Goal: Task Accomplishment & Management: Manage account settings

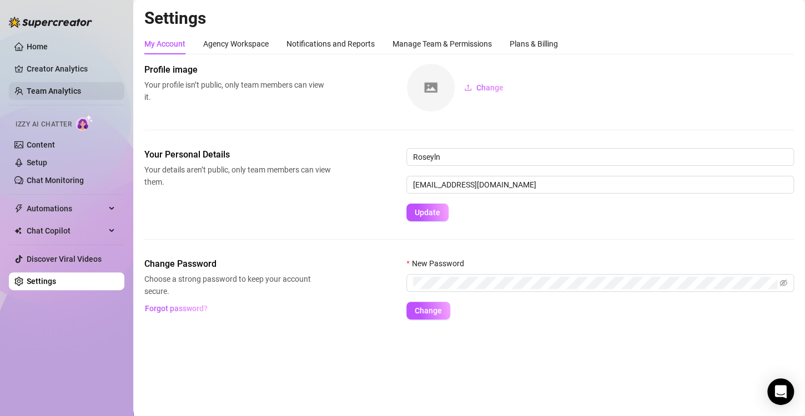
click at [73, 89] on link "Team Analytics" at bounding box center [54, 91] width 54 height 9
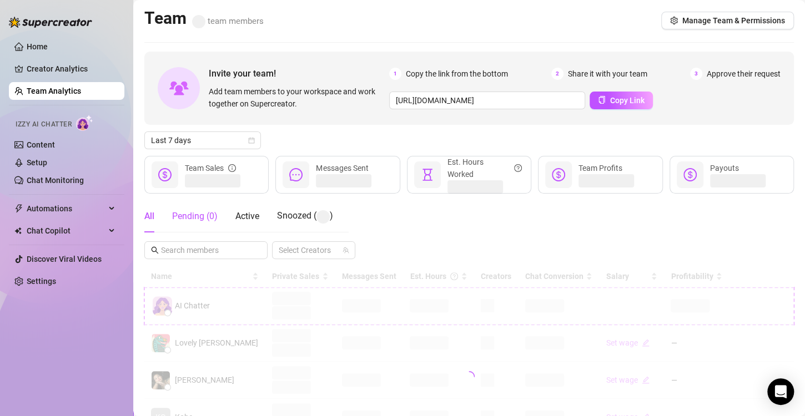
click at [201, 218] on div "Pending ( 0 )" at bounding box center [195, 216] width 46 height 13
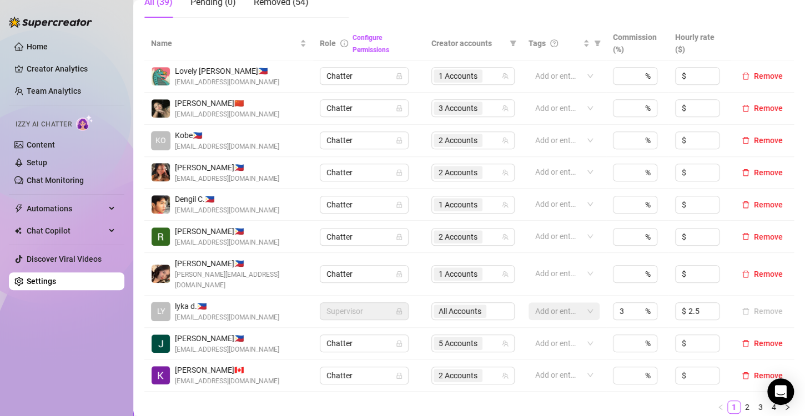
scroll to position [278, 0]
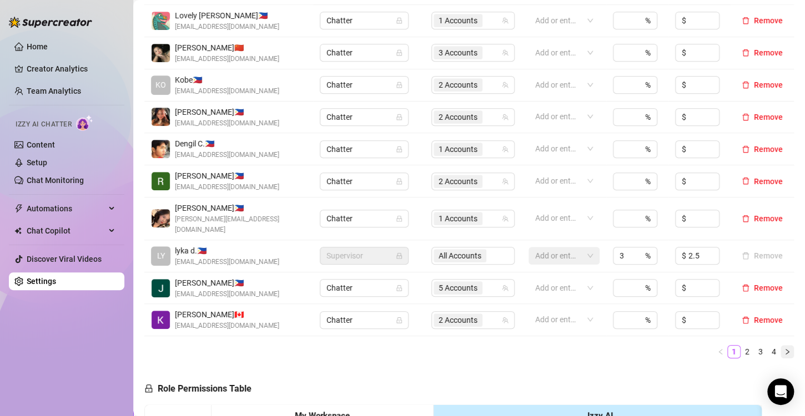
click at [784, 349] on icon "right" at bounding box center [787, 352] width 7 height 7
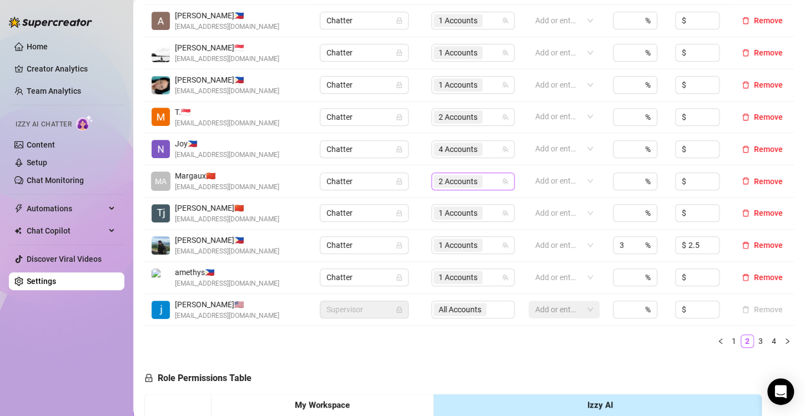
click at [439, 180] on span "2 Accounts" at bounding box center [457, 181] width 39 height 12
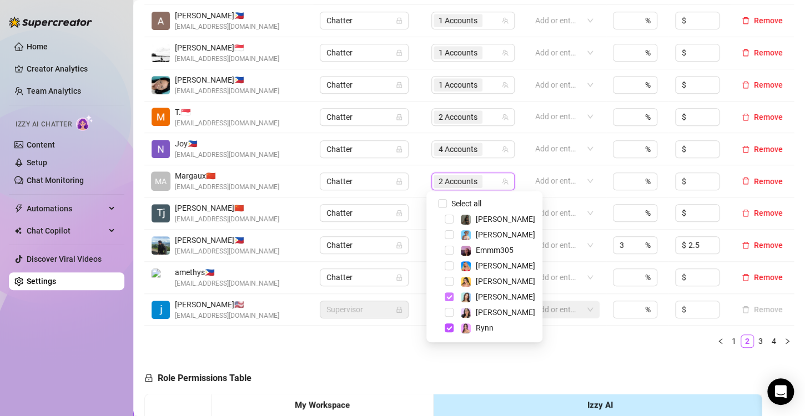
click at [450, 297] on span "Select tree node" at bounding box center [449, 296] width 9 height 9
click at [448, 330] on span "Select tree node" at bounding box center [449, 328] width 9 height 9
click at [447, 234] on span "Select tree node" at bounding box center [449, 234] width 9 height 9
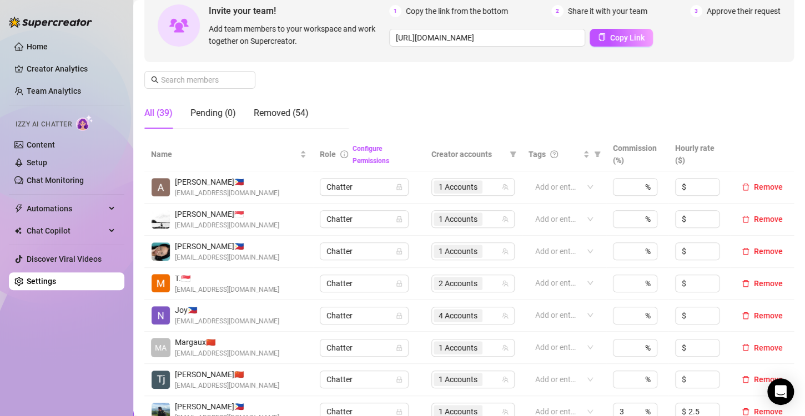
scroll to position [278, 0]
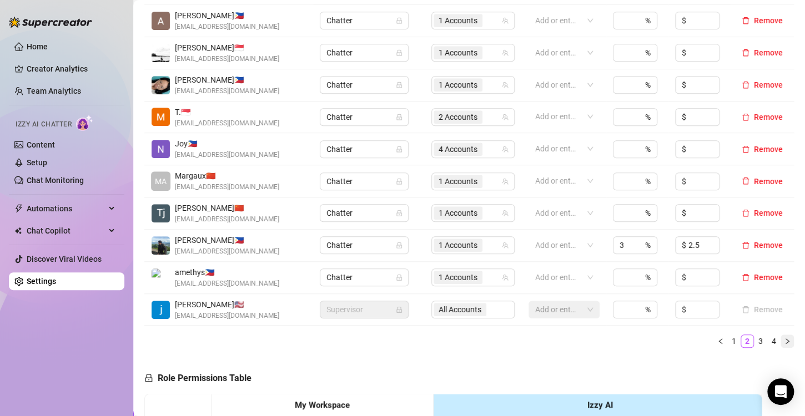
click at [780, 345] on button "button" at bounding box center [786, 341] width 13 height 13
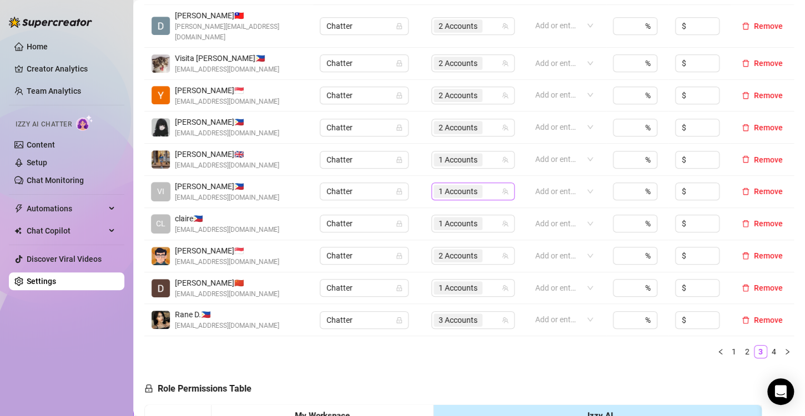
click at [439, 185] on span "1 Accounts" at bounding box center [457, 191] width 39 height 12
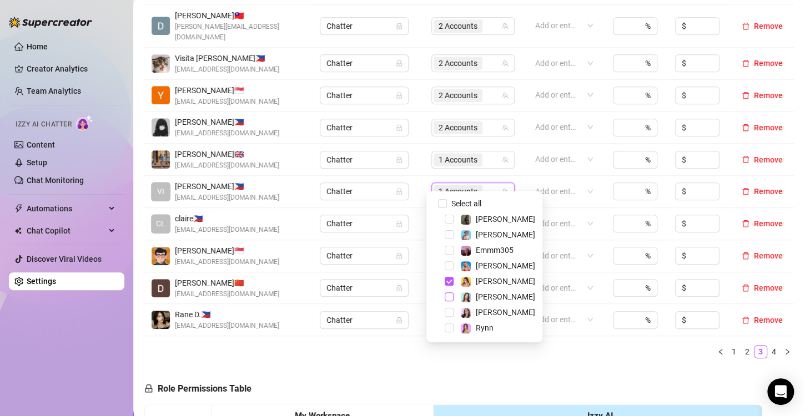
click at [448, 297] on span "Select tree node" at bounding box center [449, 296] width 9 height 9
drag, startPoint x: 448, startPoint y: 280, endPoint x: 453, endPoint y: 300, distance: 20.6
click at [448, 280] on span "Select tree node" at bounding box center [449, 281] width 9 height 9
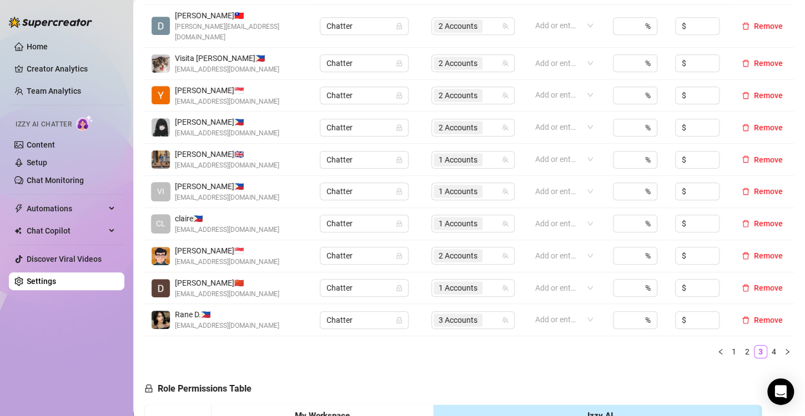
scroll to position [222, 0]
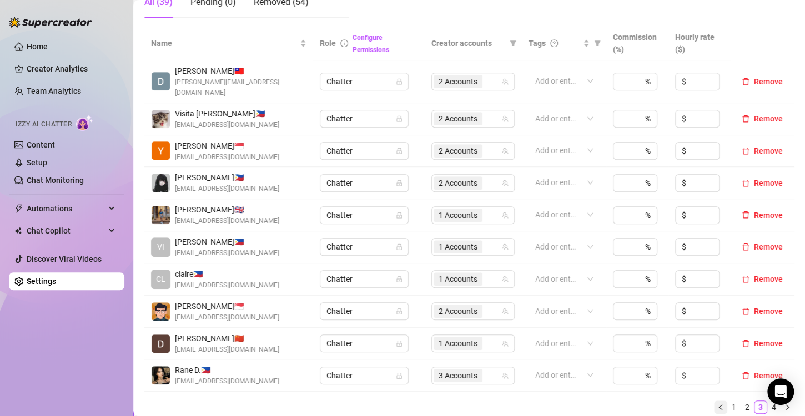
click at [717, 404] on icon "left" at bounding box center [720, 407] width 7 height 7
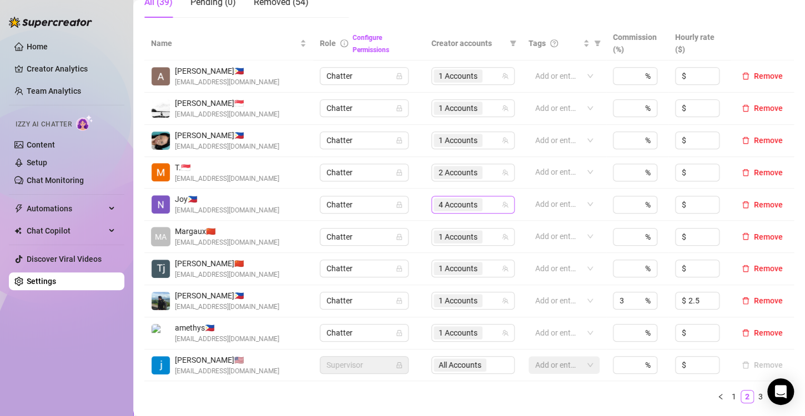
click at [463, 208] on span "4 Accounts" at bounding box center [457, 205] width 39 height 12
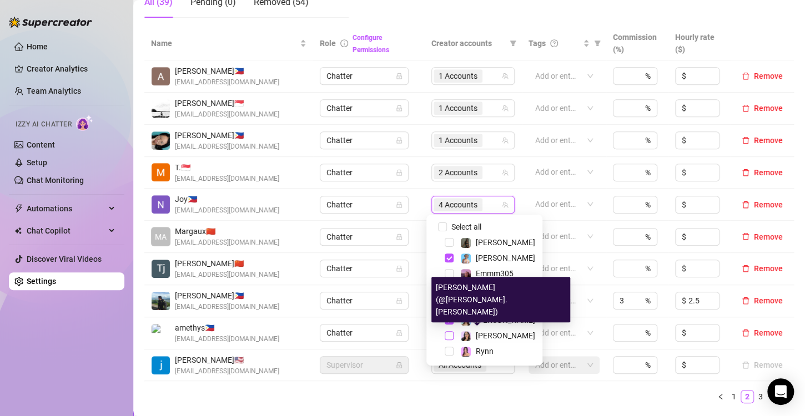
click at [448, 335] on span "Select tree node" at bounding box center [449, 335] width 9 height 9
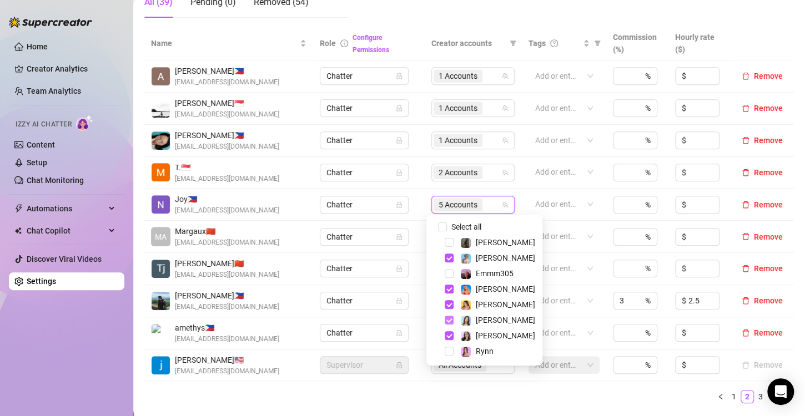
click at [447, 318] on span "Select tree node" at bounding box center [449, 320] width 9 height 9
click at [419, 405] on div "Name Role Configure Permissions Creator accounts Tags Commission (%) Hourly rat…" at bounding box center [468, 220] width 649 height 386
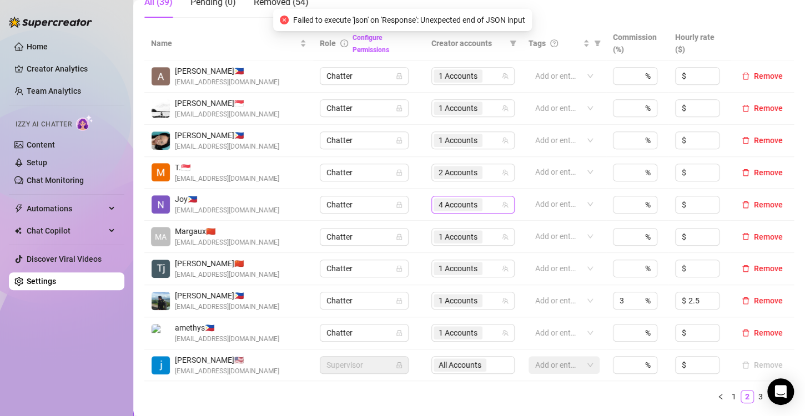
click at [441, 205] on span "4 Accounts" at bounding box center [457, 205] width 39 height 12
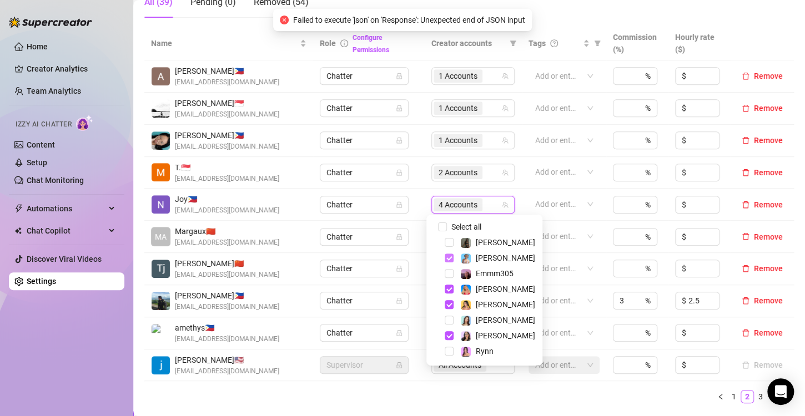
click at [448, 258] on span "Select tree node" at bounding box center [449, 258] width 9 height 9
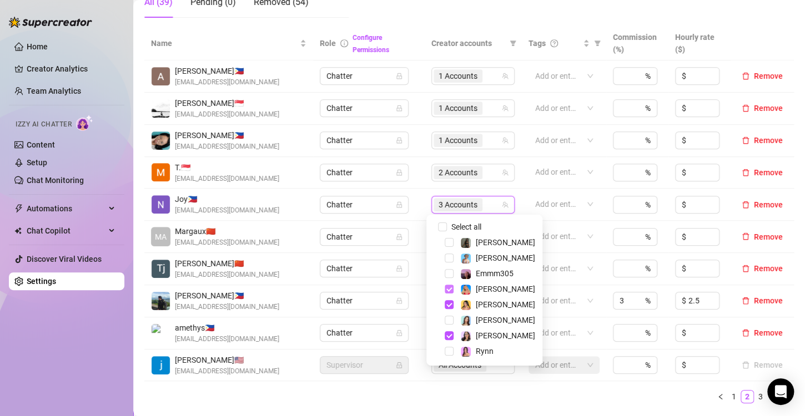
click at [449, 288] on span "Select tree node" at bounding box center [449, 289] width 9 height 9
click at [449, 386] on div "Name Role Configure Permissions Creator accounts Tags Commission (%) Hourly rat…" at bounding box center [468, 215] width 649 height 377
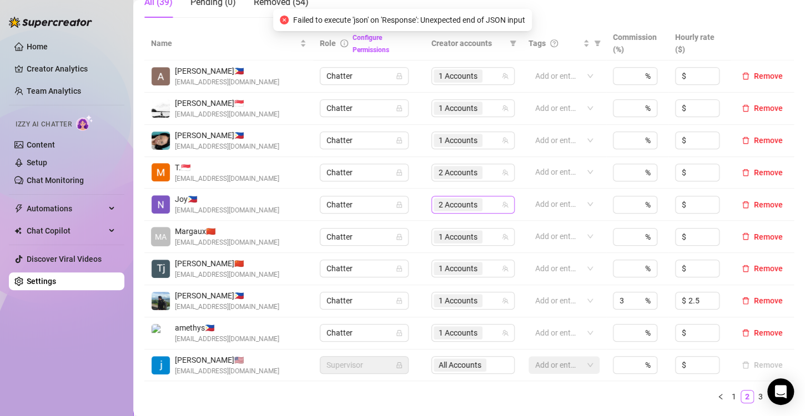
click at [438, 202] on span "2 Accounts" at bounding box center [457, 205] width 39 height 12
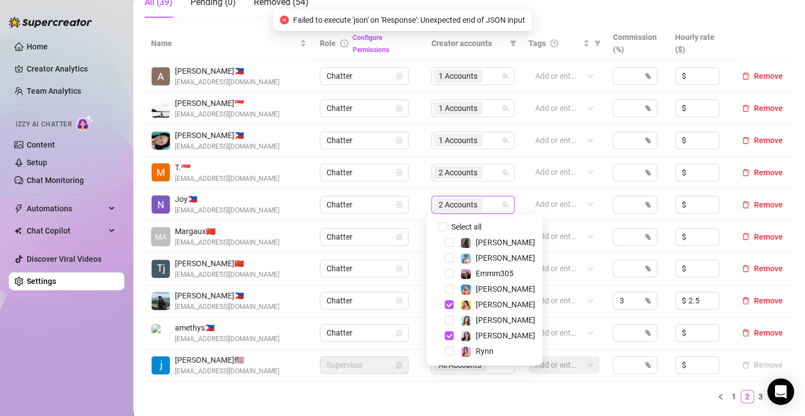
click at [441, 393] on ul "1 2 3 4" at bounding box center [468, 396] width 649 height 13
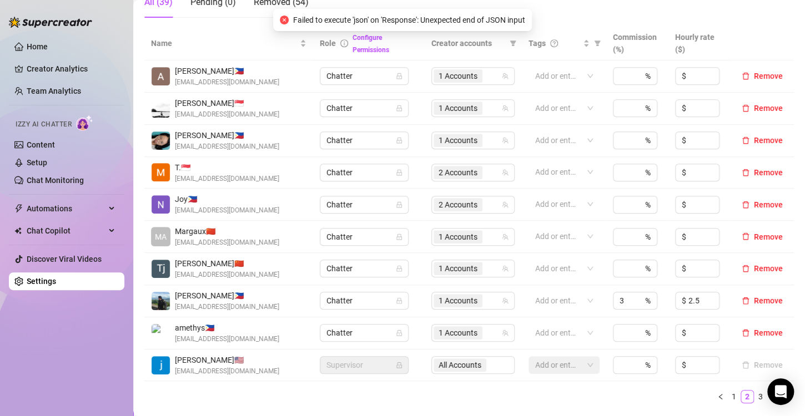
click at [446, 216] on td "2 Accounts" at bounding box center [473, 205] width 97 height 32
click at [447, 205] on span "2 Accounts" at bounding box center [457, 205] width 39 height 12
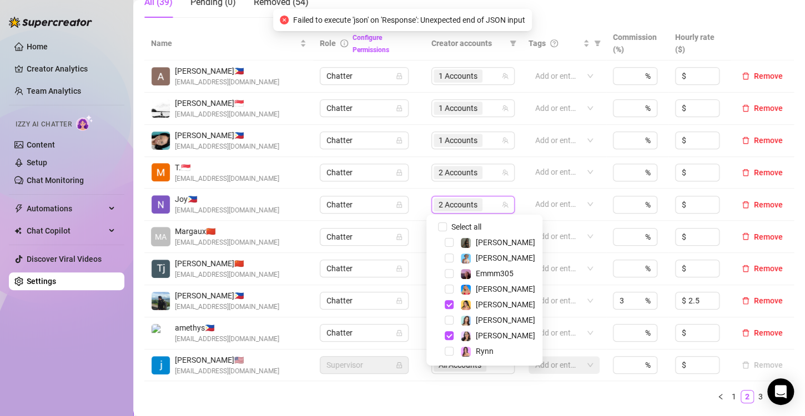
click at [466, 395] on ul "1 2 3 4" at bounding box center [468, 396] width 649 height 13
